Goal: Information Seeking & Learning: Learn about a topic

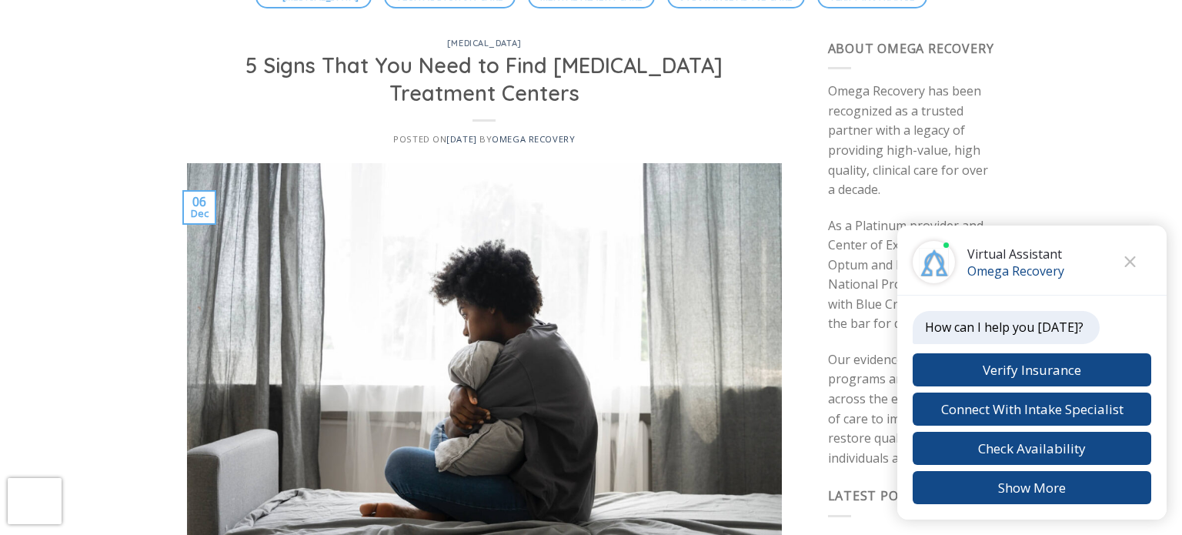
scroll to position [378, 0]
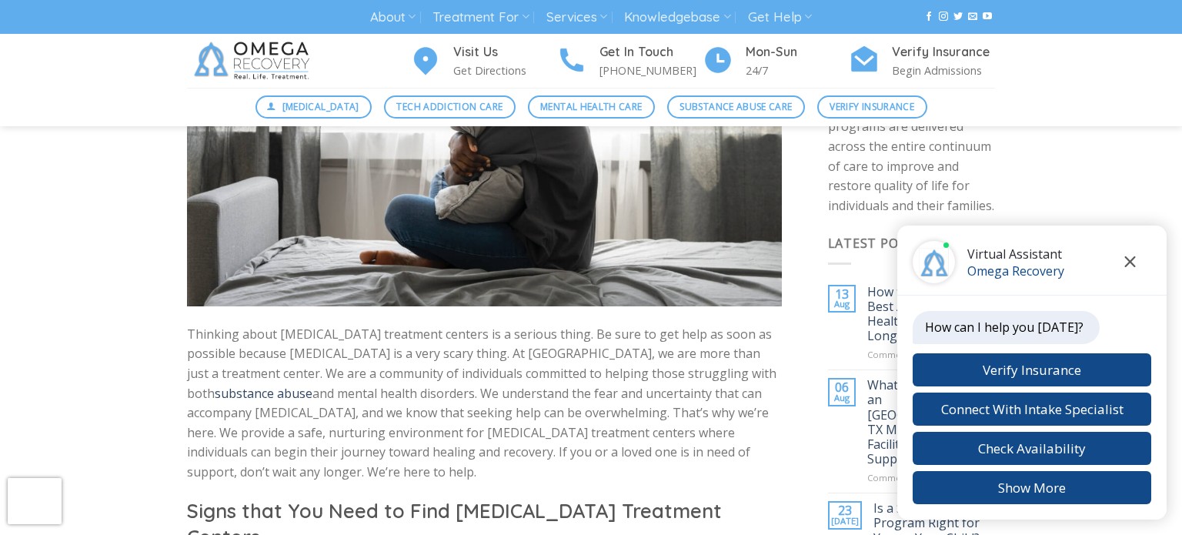
click at [1129, 262] on icon "Close chat" at bounding box center [1130, 261] width 11 height 11
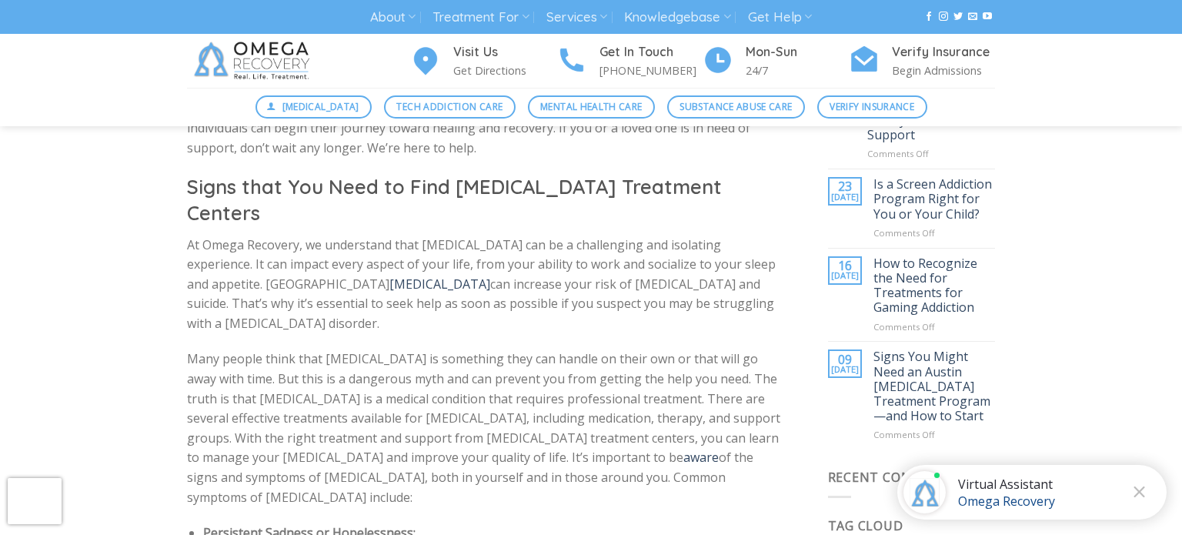
scroll to position [0, 0]
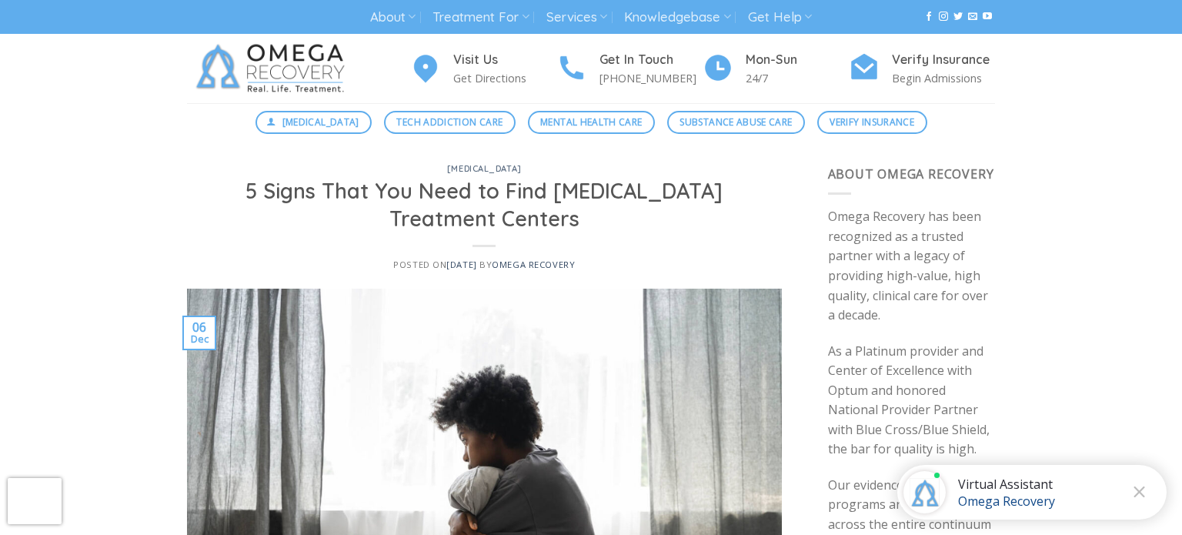
click at [269, 53] on img at bounding box center [273, 68] width 173 height 69
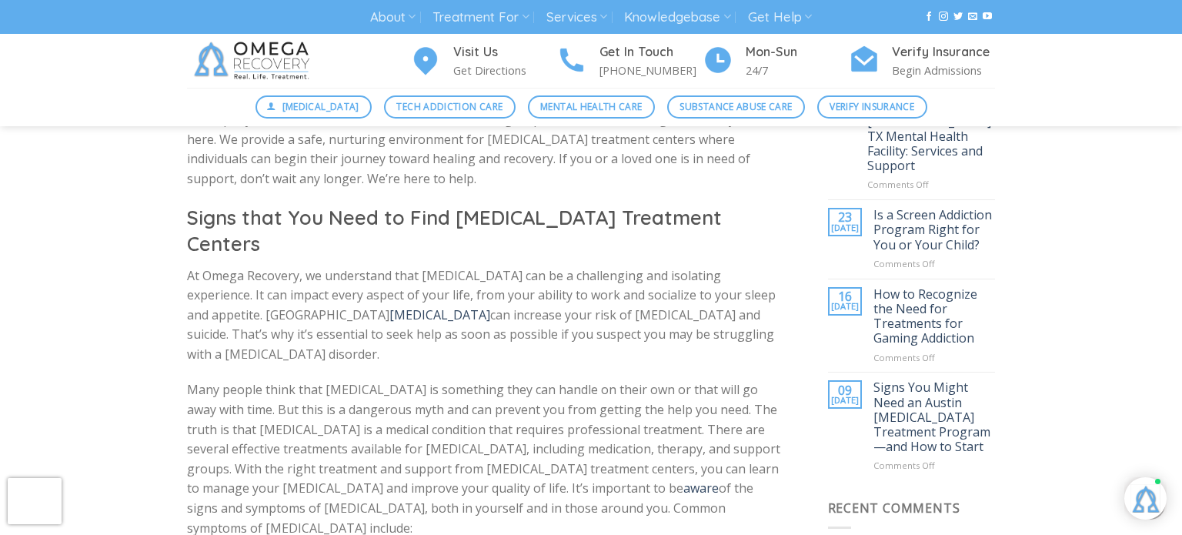
scroll to position [677, 0]
